Goal: Register for event/course

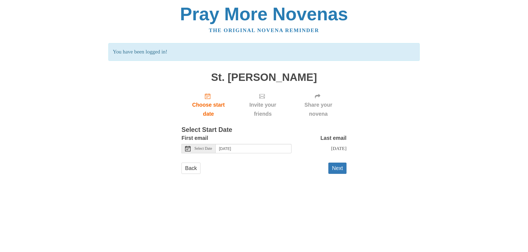
click at [209, 149] on span "Select Date" at bounding box center [203, 149] width 18 height 4
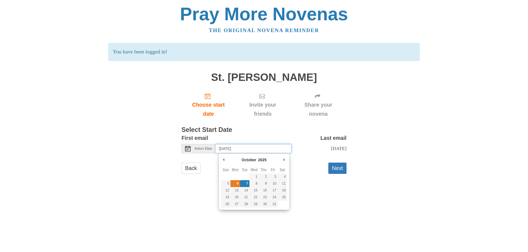
type input "[DATE]"
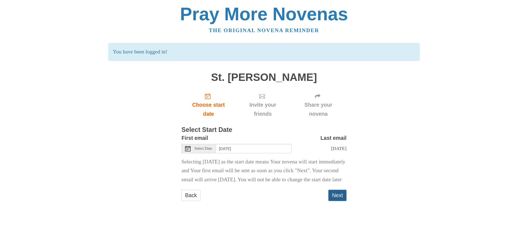
click at [338, 201] on button "Next" at bounding box center [337, 195] width 18 height 11
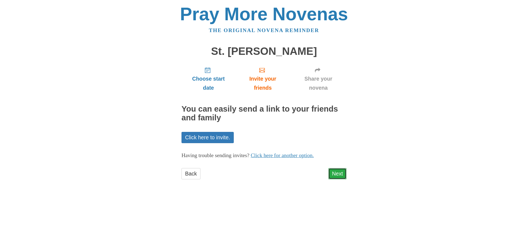
click at [337, 173] on link "Next" at bounding box center [337, 173] width 18 height 11
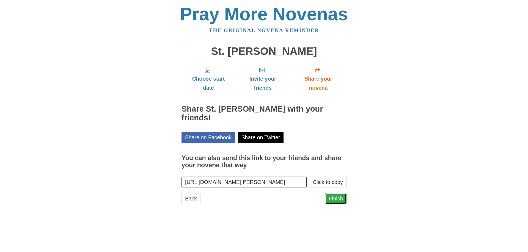
click at [337, 197] on link "Finish" at bounding box center [335, 198] width 21 height 11
